Goal: Task Accomplishment & Management: Manage account settings

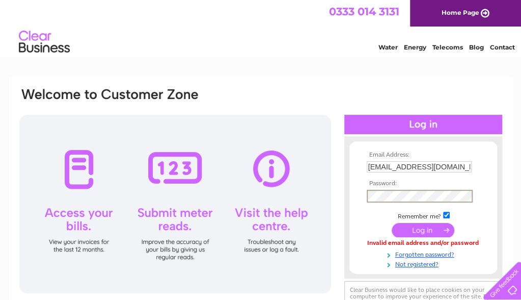
click at [392, 223] on input "submit" at bounding box center [423, 230] width 63 height 14
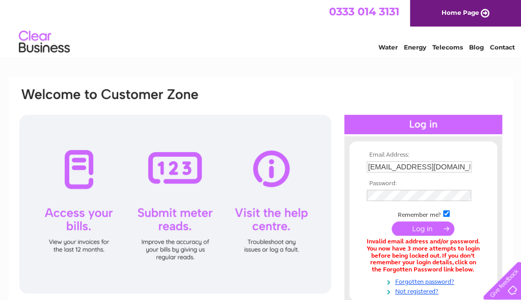
click at [431, 229] on input "submit" at bounding box center [423, 228] width 63 height 14
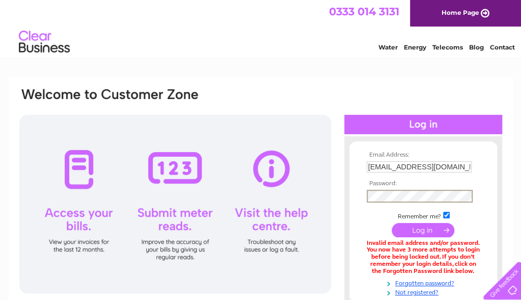
click at [392, 223] on input "submit" at bounding box center [423, 230] width 63 height 14
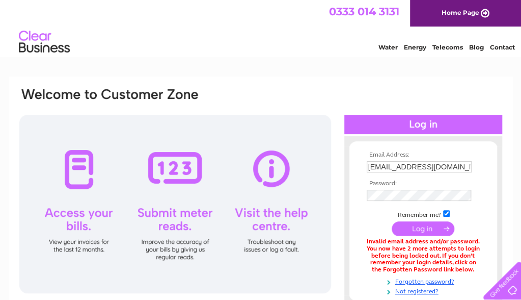
click at [423, 226] on input "submit" at bounding box center [423, 228] width 63 height 14
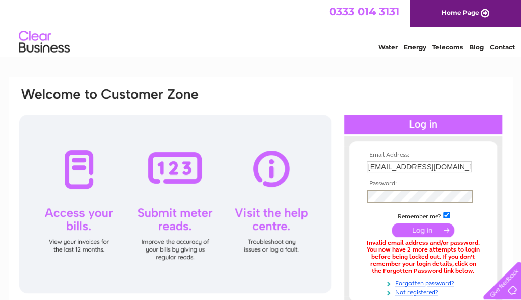
click at [392, 223] on input "submit" at bounding box center [423, 230] width 63 height 14
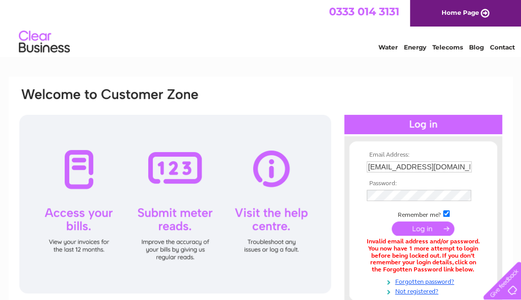
click at [412, 224] on input "submit" at bounding box center [423, 228] width 63 height 14
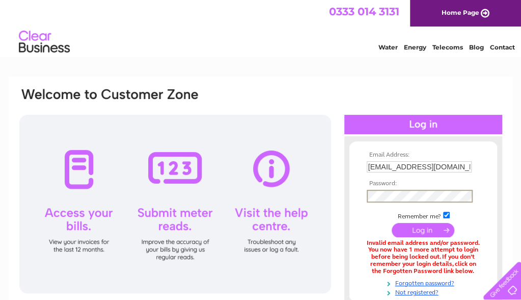
click at [392, 223] on input "submit" at bounding box center [423, 230] width 63 height 14
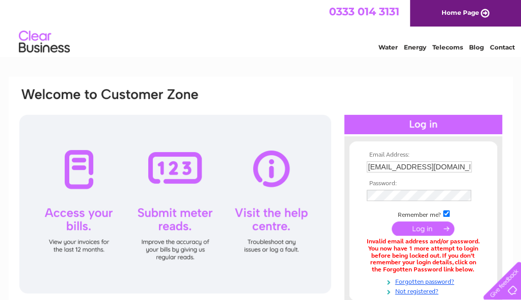
click at [413, 224] on input "submit" at bounding box center [423, 228] width 63 height 14
click at [427, 224] on input "submit" at bounding box center [423, 228] width 63 height 14
click at [447, 210] on input "checkbox" at bounding box center [446, 213] width 7 height 7
checkbox input "false"
click at [434, 224] on input "submit" at bounding box center [423, 228] width 63 height 14
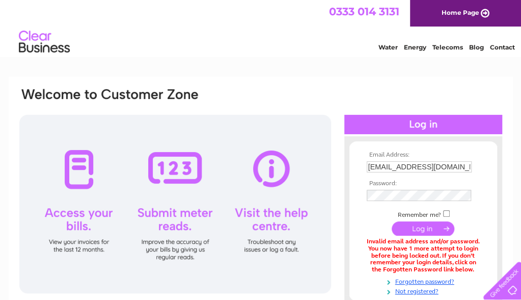
click at [433, 225] on input "submit" at bounding box center [423, 228] width 63 height 14
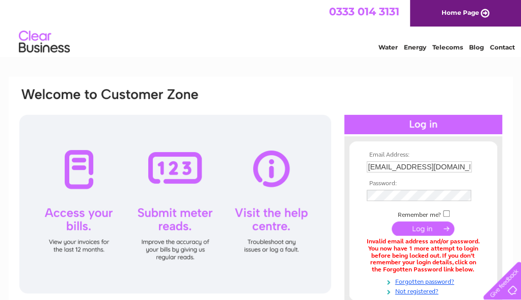
click at [415, 225] on input "submit" at bounding box center [423, 228] width 63 height 14
click at [422, 223] on input "submit" at bounding box center [423, 228] width 63 height 14
click at [423, 223] on input "submit" at bounding box center [423, 228] width 63 height 14
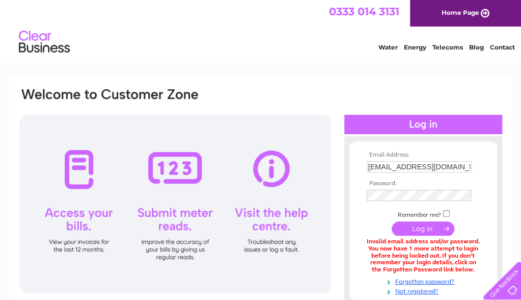
click at [423, 223] on input "submit" at bounding box center [423, 228] width 63 height 14
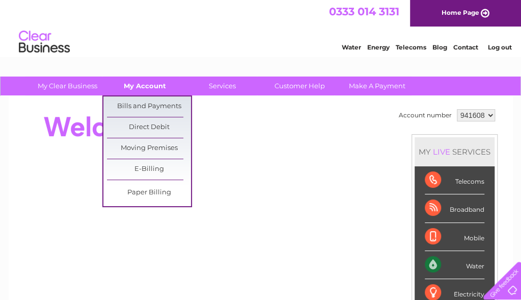
click at [149, 84] on link "My Account" at bounding box center [145, 85] width 84 height 19
click at [146, 103] on link "Bills and Payments" at bounding box center [149, 106] width 84 height 20
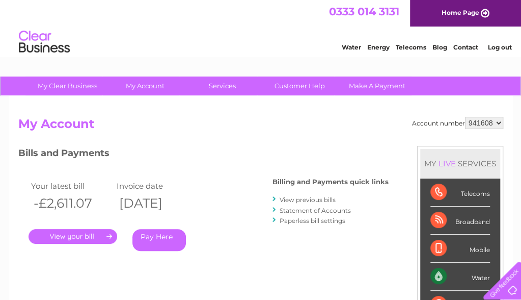
click at [87, 236] on link "." at bounding box center [73, 236] width 89 height 15
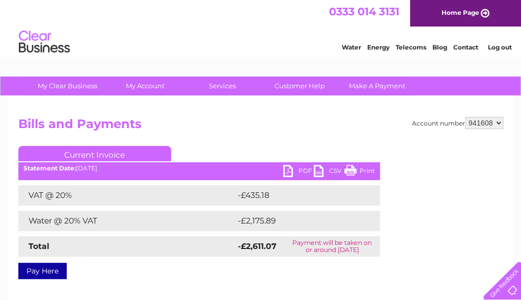
click at [294, 169] on link "PDF" at bounding box center [298, 172] width 31 height 15
